Goal: Navigation & Orientation: Find specific page/section

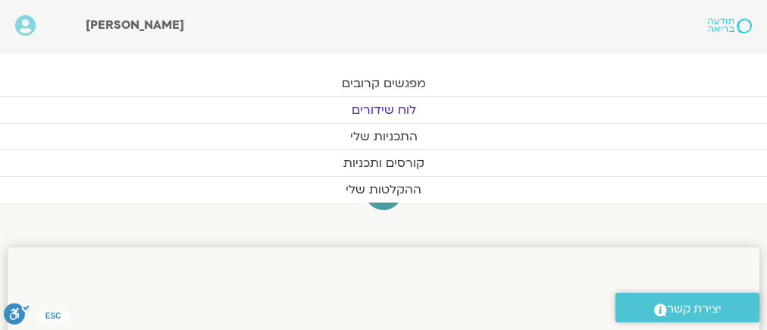
click at [383, 106] on link "לוח שידורים" at bounding box center [383, 110] width 767 height 26
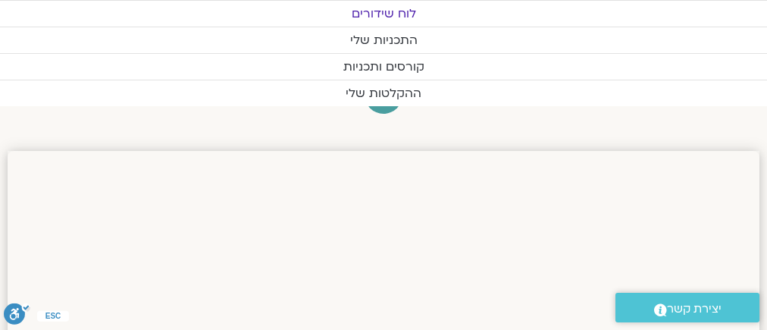
scroll to position [182, 0]
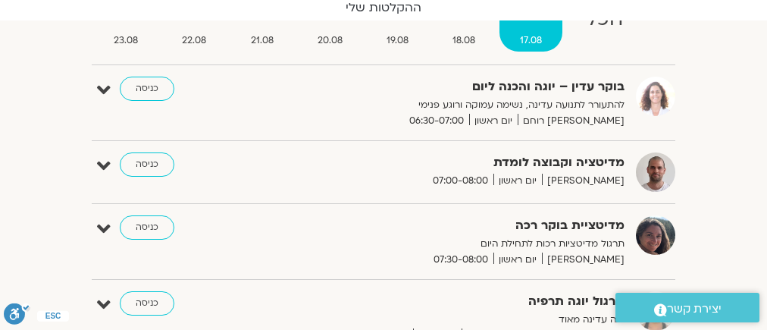
scroll to position [424, 0]
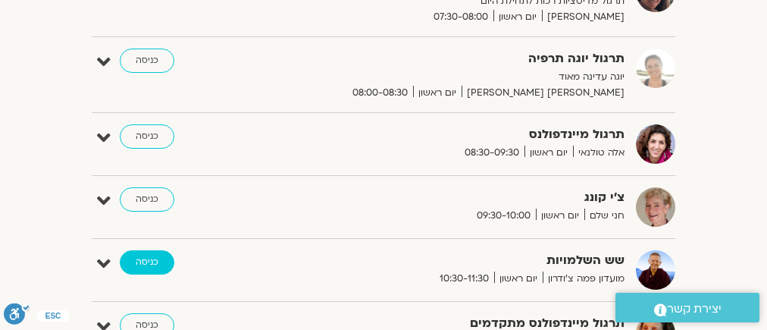
click at [145, 256] on link "כניסה" at bounding box center [147, 262] width 55 height 24
